Goal: Use online tool/utility: Utilize a website feature to perform a specific function

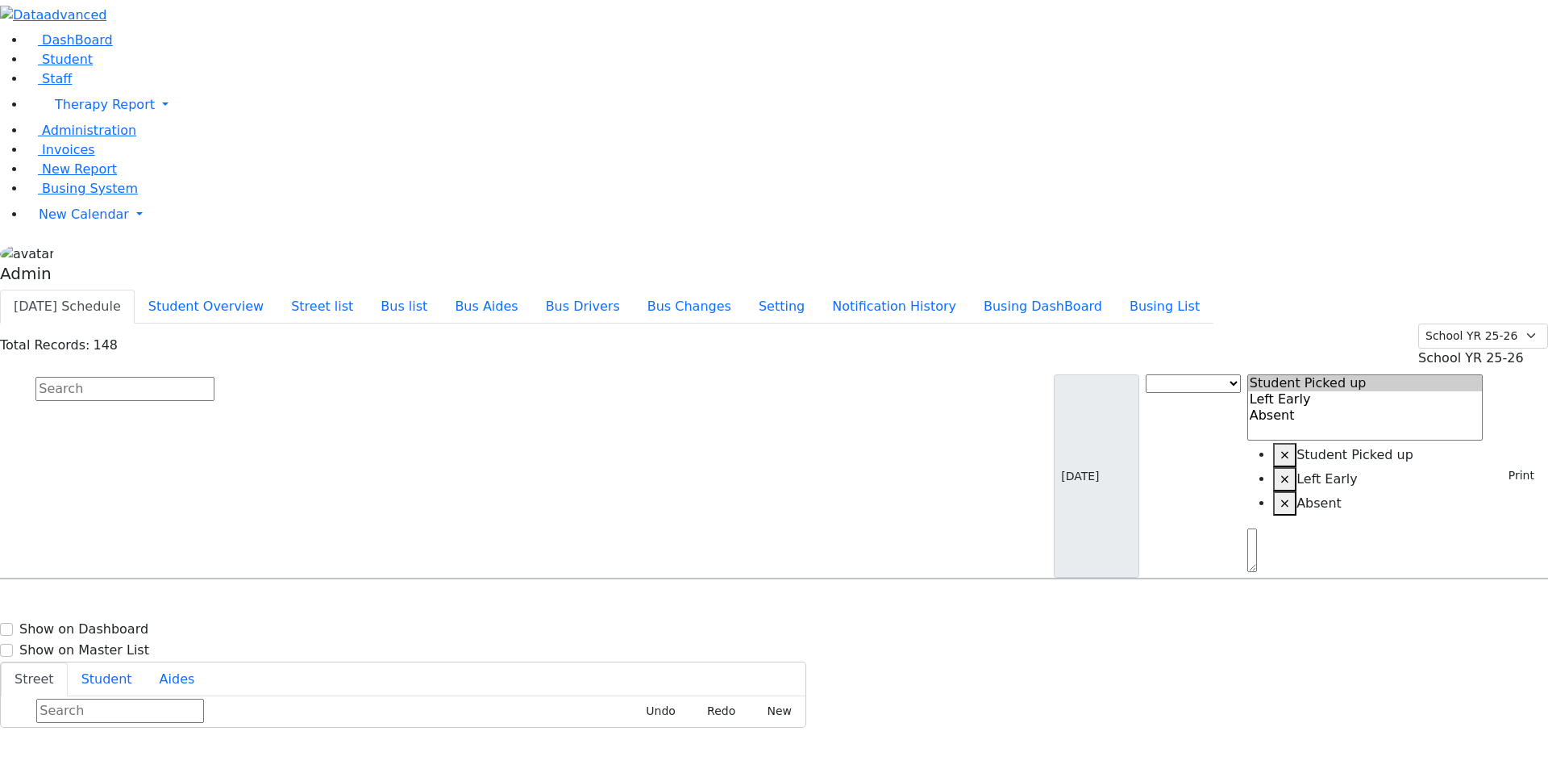
scroll to position [5363, 0]
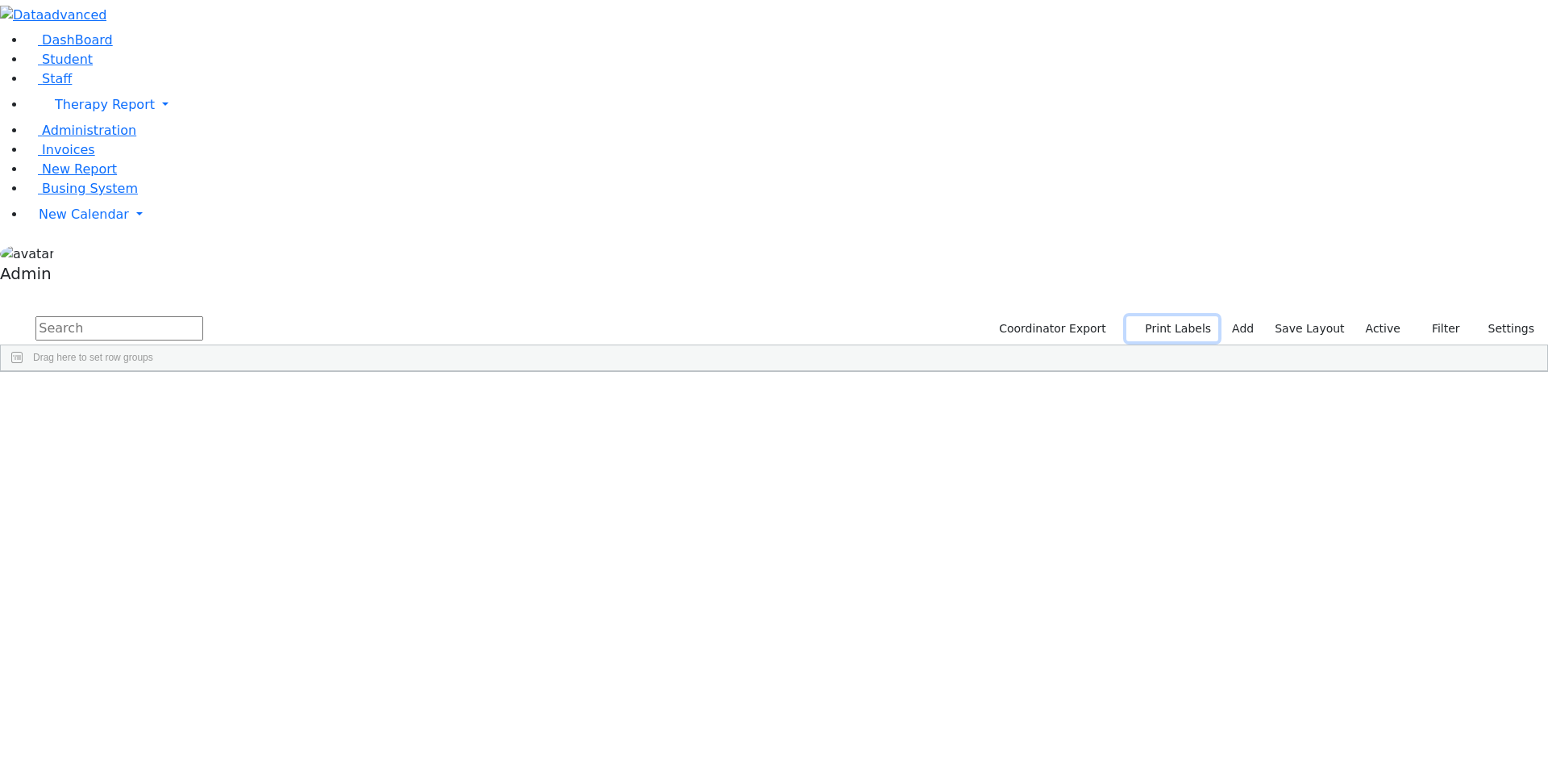
click at [1173, 316] on button "Print Labels" at bounding box center [1173, 328] width 92 height 25
checkbox input "true"
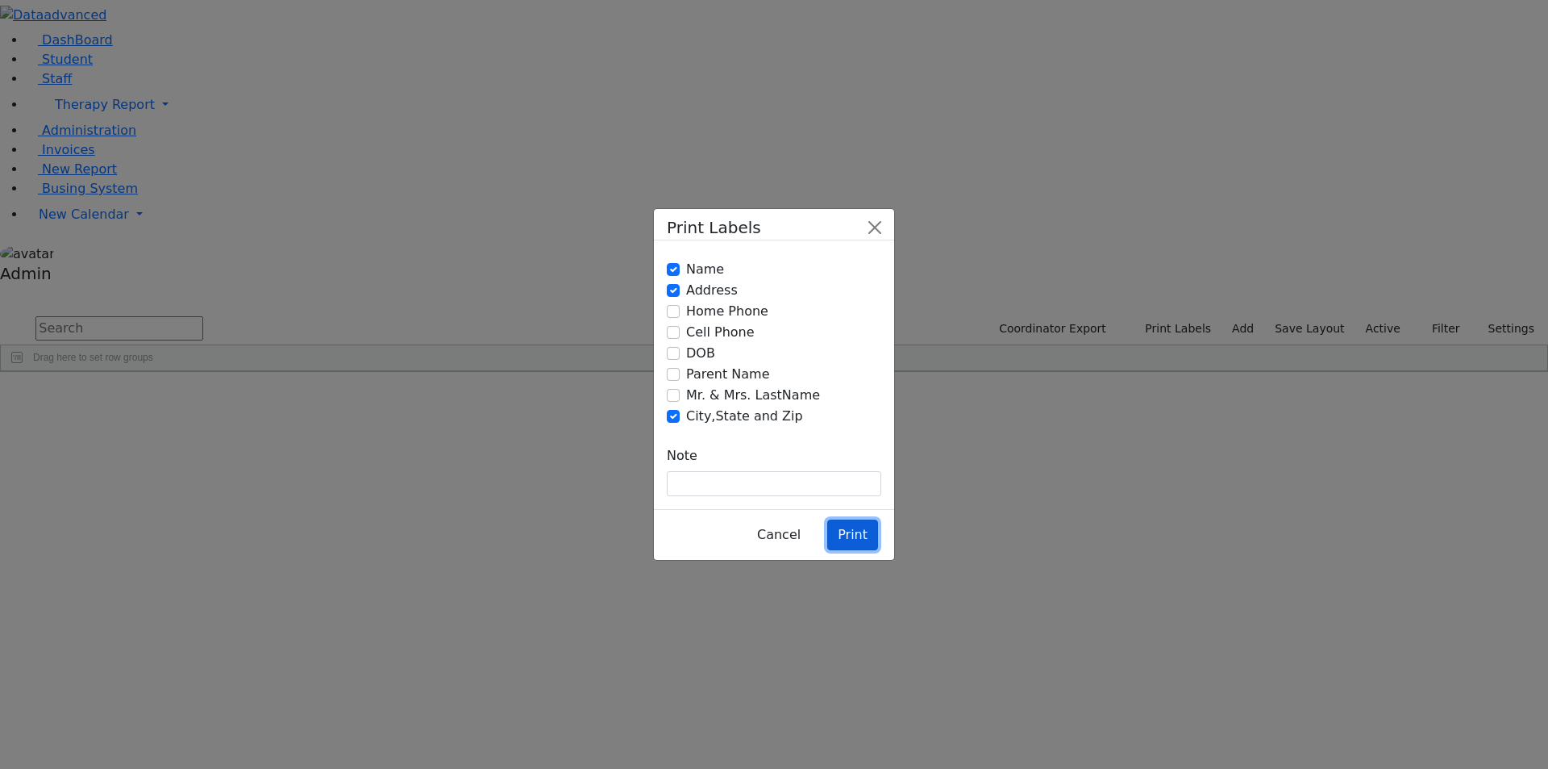
click at [848, 519] on button "Print" at bounding box center [852, 534] width 51 height 31
